Goal: Task Accomplishment & Management: Complete application form

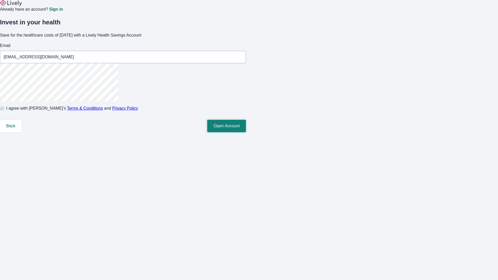
click at [246, 132] on button "Open Account" at bounding box center [226, 126] width 39 height 12
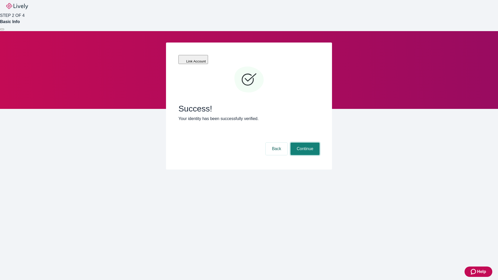
click at [304, 143] on button "Continue" at bounding box center [305, 149] width 29 height 12
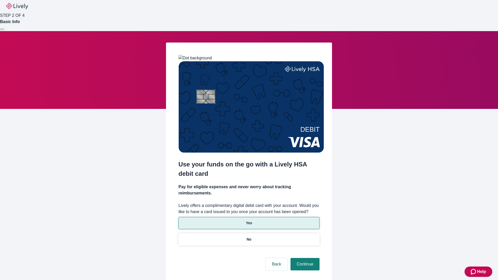
click at [249, 221] on p "Yes" at bounding box center [249, 223] width 6 height 5
click at [304, 258] on button "Continue" at bounding box center [305, 264] width 29 height 12
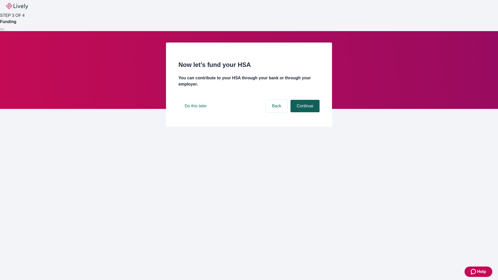
click at [304, 112] on button "Continue" at bounding box center [305, 106] width 29 height 12
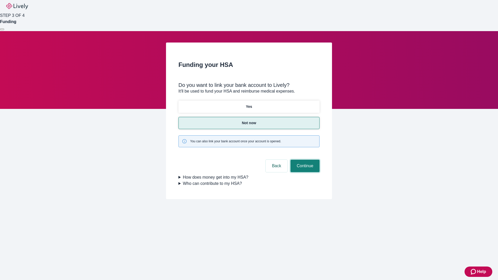
click at [304, 160] on button "Continue" at bounding box center [305, 166] width 29 height 12
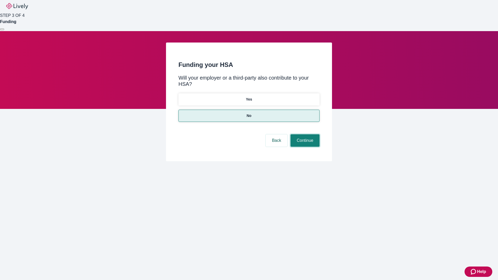
click at [304, 134] on button "Continue" at bounding box center [305, 140] width 29 height 12
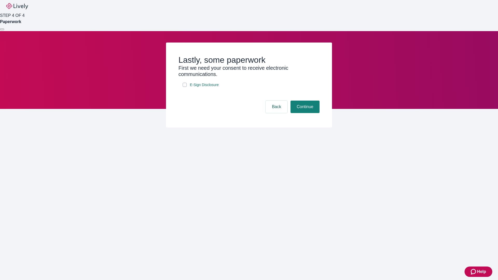
click at [185, 87] on input "E-Sign Disclosure" at bounding box center [185, 85] width 4 height 4
checkbox input "true"
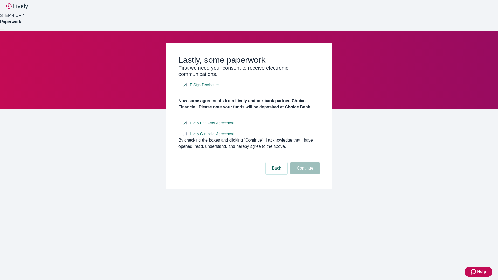
click at [185, 136] on input "Lively Custodial Agreement" at bounding box center [185, 134] width 4 height 4
checkbox input "true"
click at [304, 175] on button "Continue" at bounding box center [305, 168] width 29 height 12
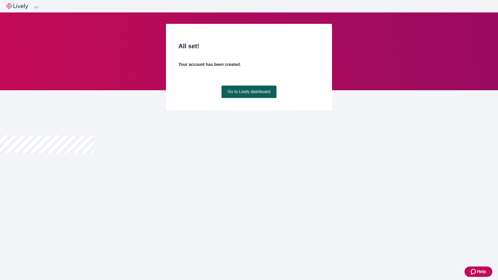
click at [249, 98] on link "Go to Lively dashboard" at bounding box center [249, 92] width 55 height 12
